Goal: Find specific page/section: Find specific page/section

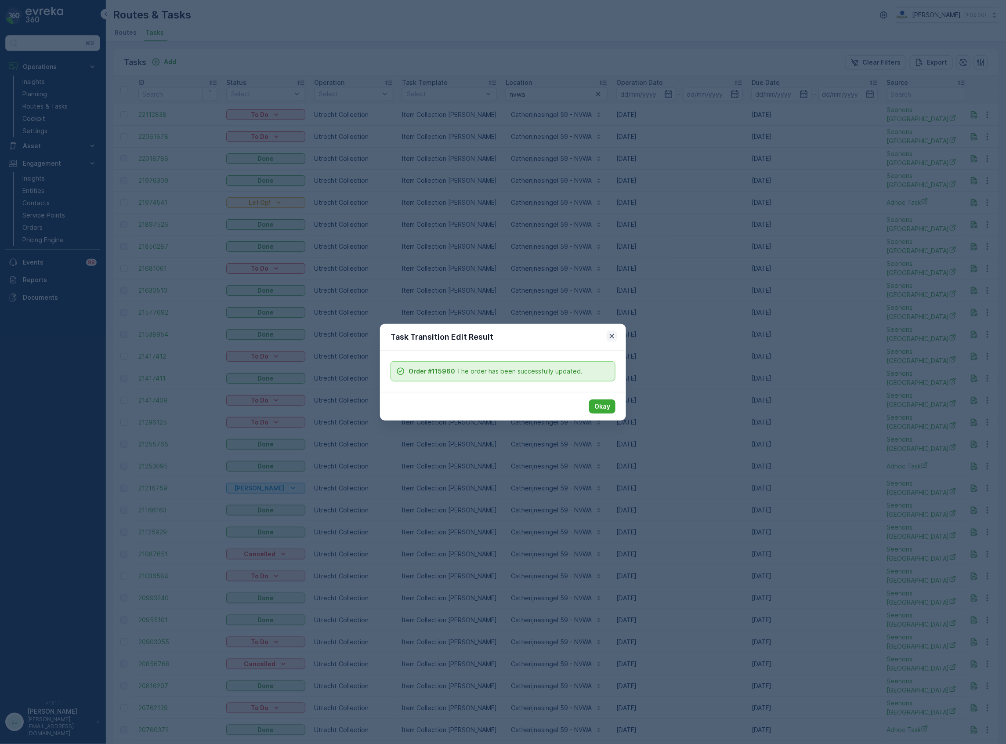
click at [608, 336] on icon "button" at bounding box center [612, 336] width 9 height 9
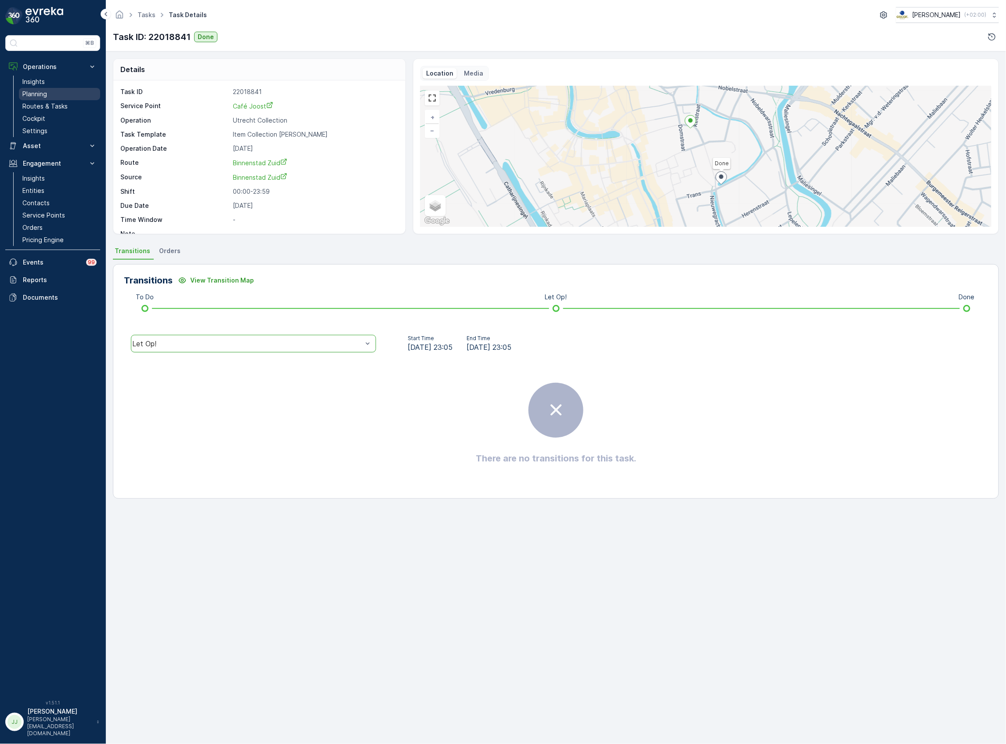
click at [54, 90] on link "Planning" at bounding box center [59, 94] width 81 height 12
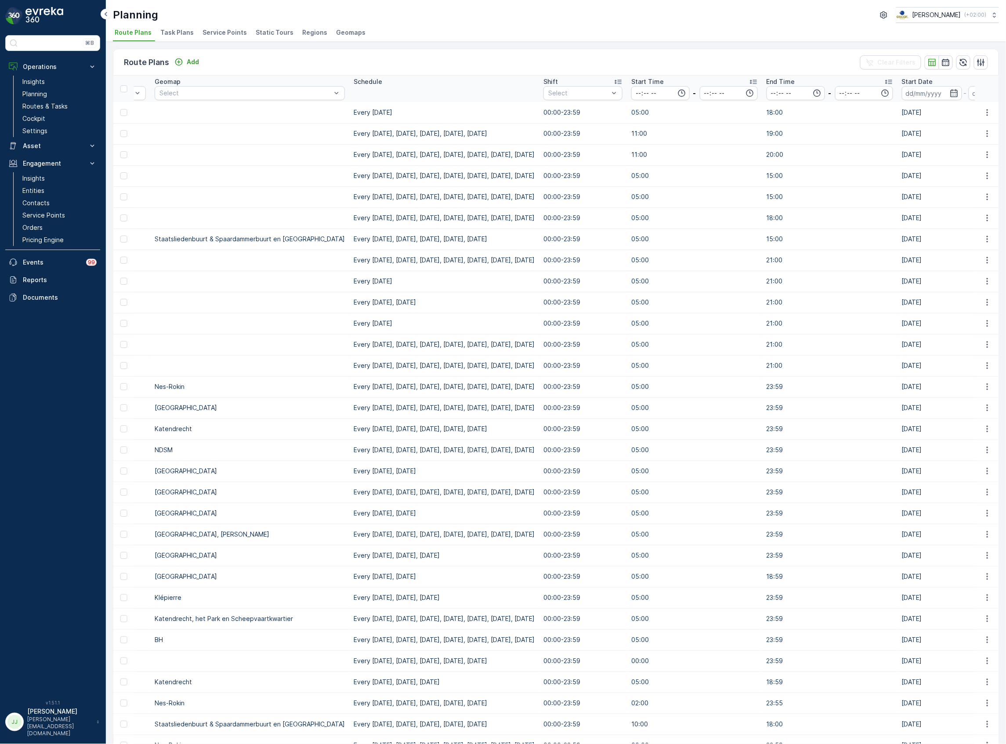
scroll to position [0, 820]
